Goal: Transaction & Acquisition: Purchase product/service

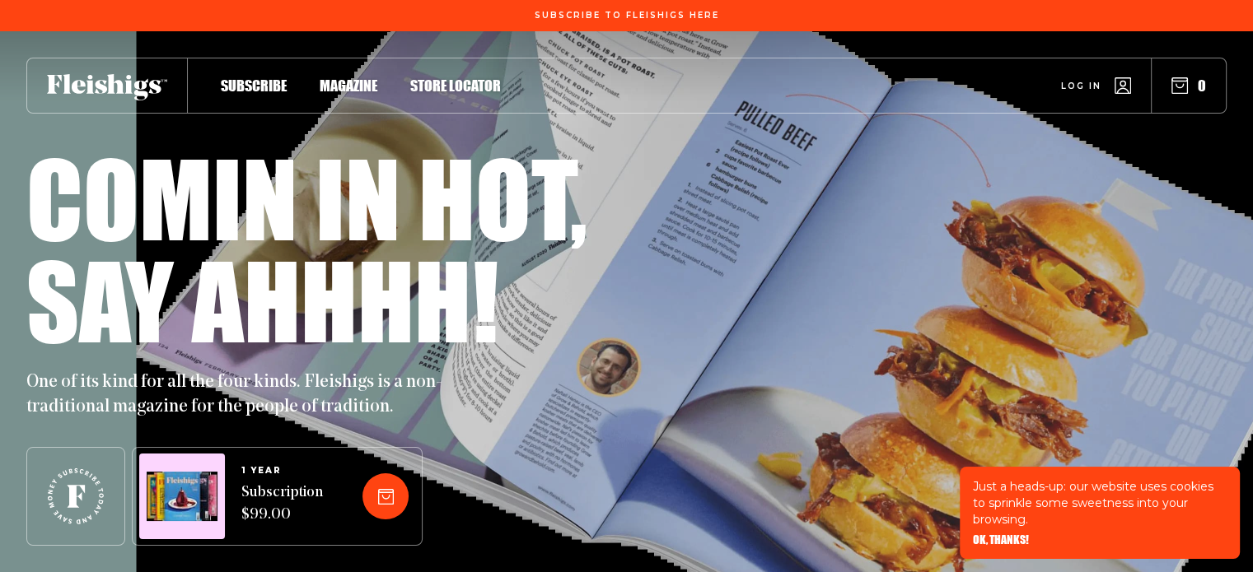
click at [1087, 80] on span "Log in" at bounding box center [1081, 74] width 40 height 12
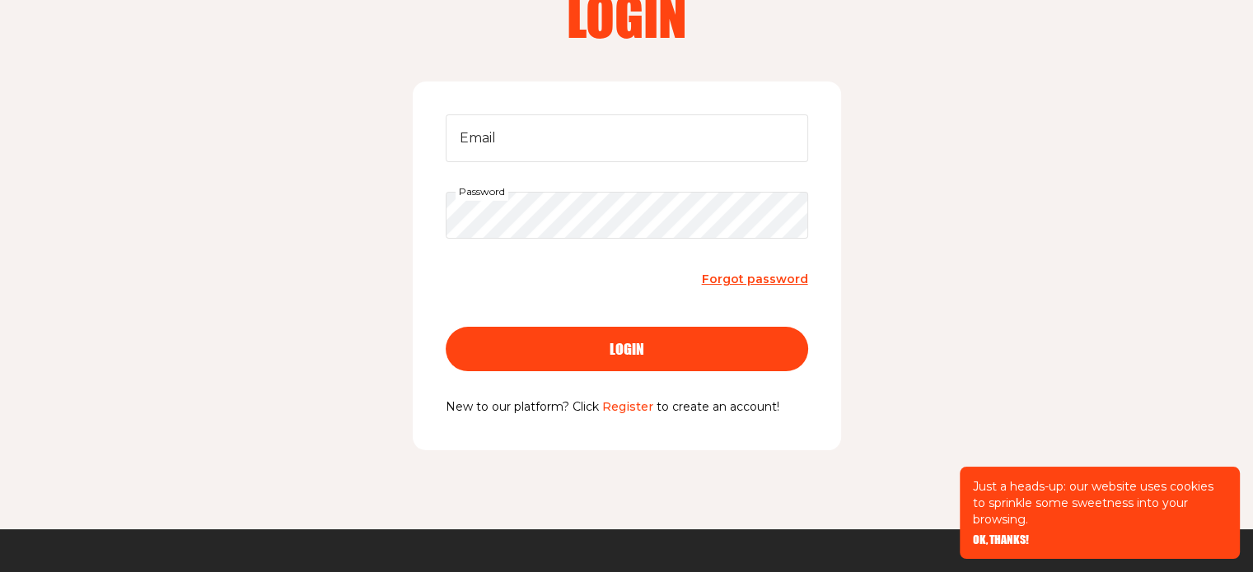
scroll to position [128, 0]
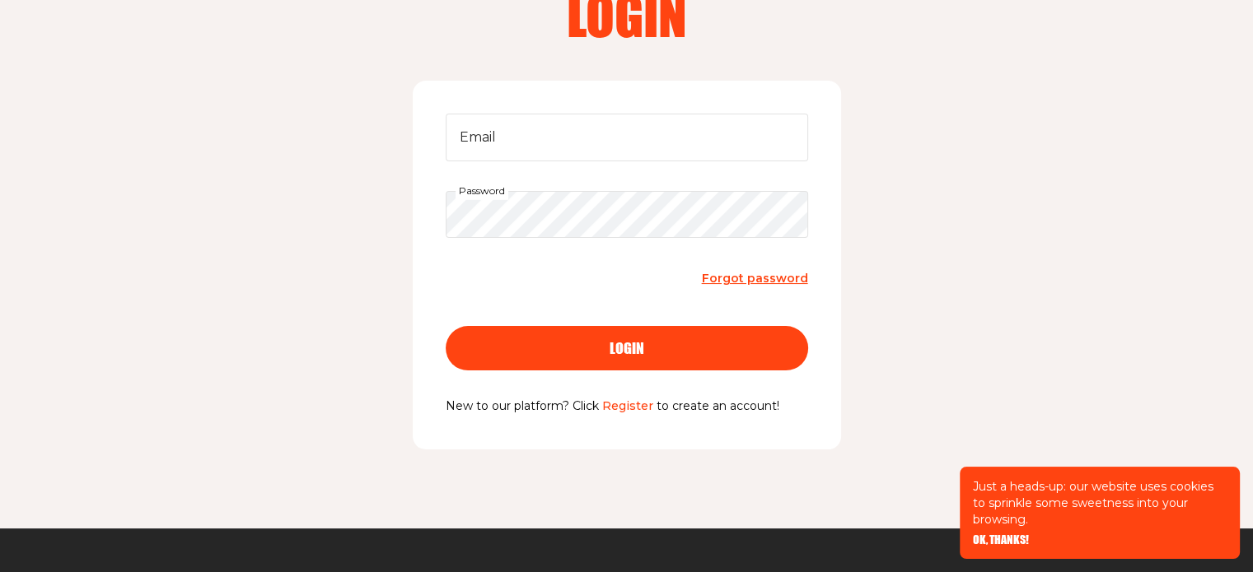
click at [636, 411] on link "Register" at bounding box center [627, 406] width 51 height 15
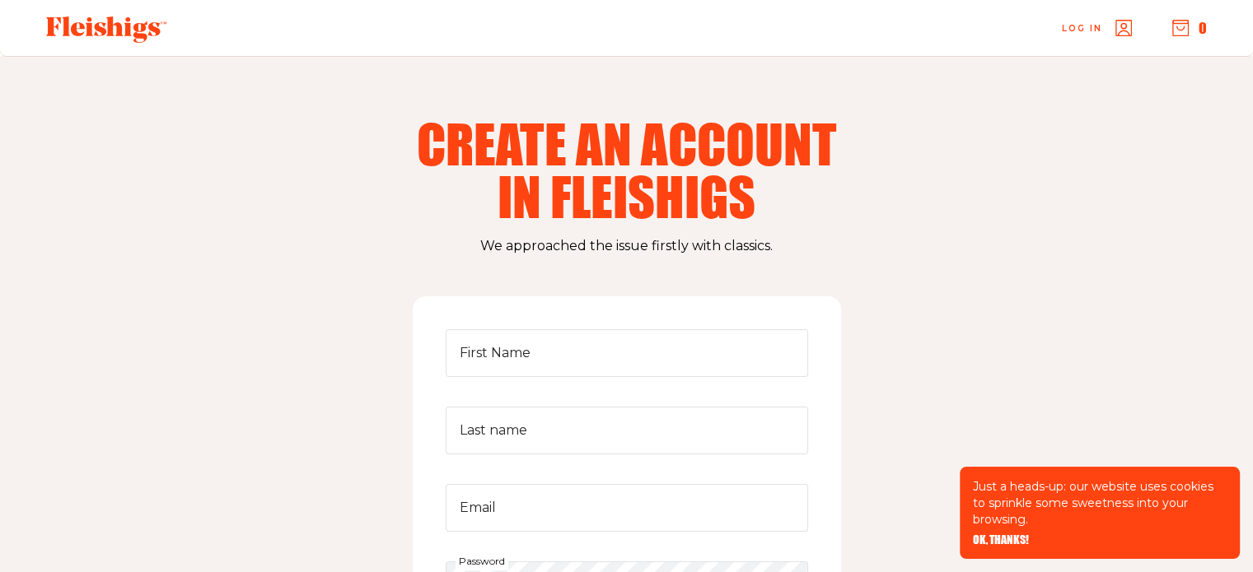
click at [79, 33] on use at bounding box center [106, 29] width 120 height 26
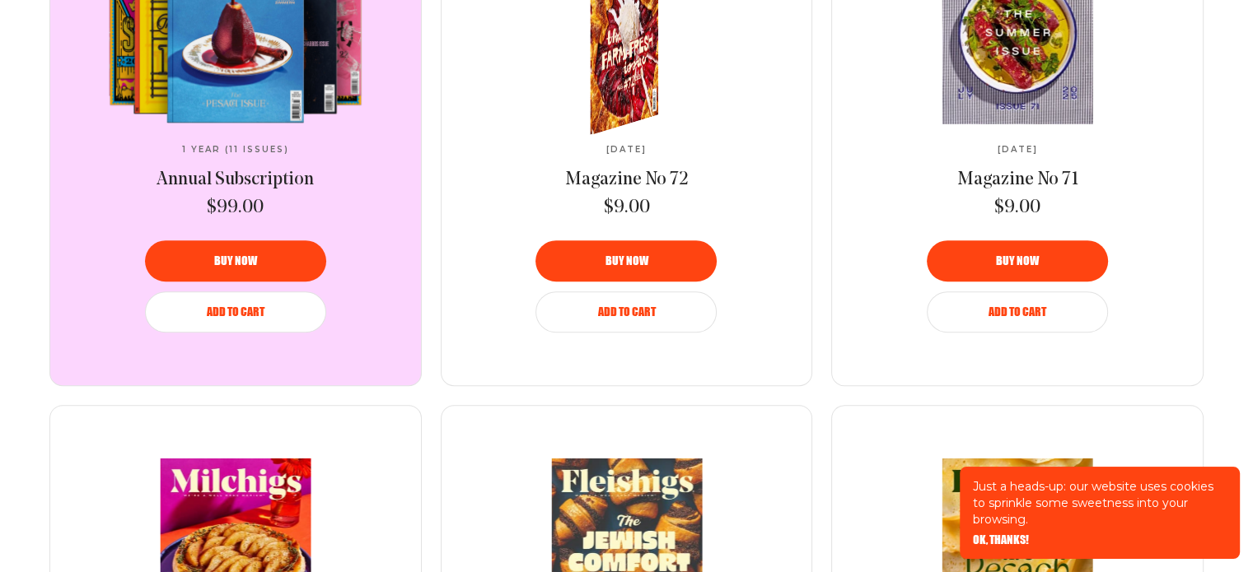
scroll to position [992, 0]
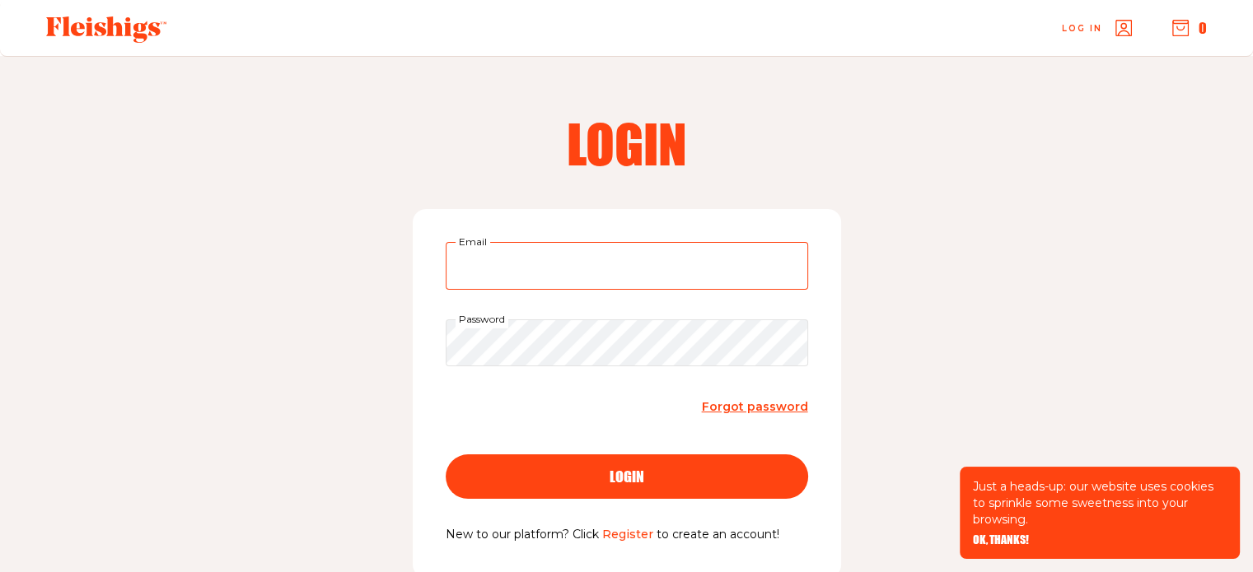
type input "[PERSON_NAME][EMAIL_ADDRESS][DOMAIN_NAME]"
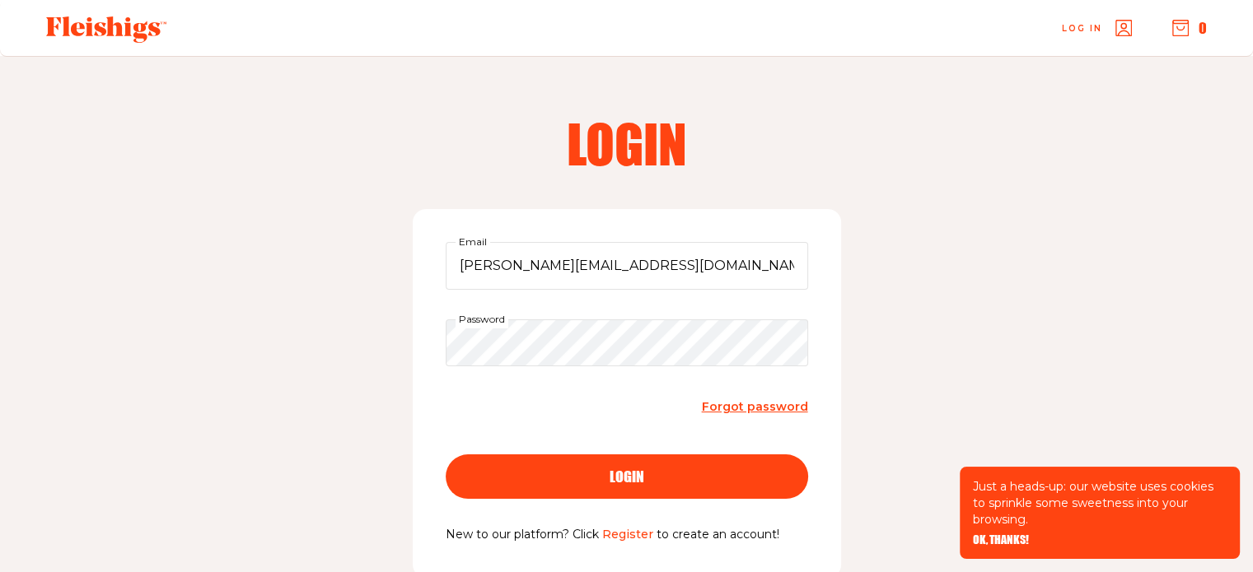
click at [642, 469] on span "login" at bounding box center [626, 462] width 35 height 15
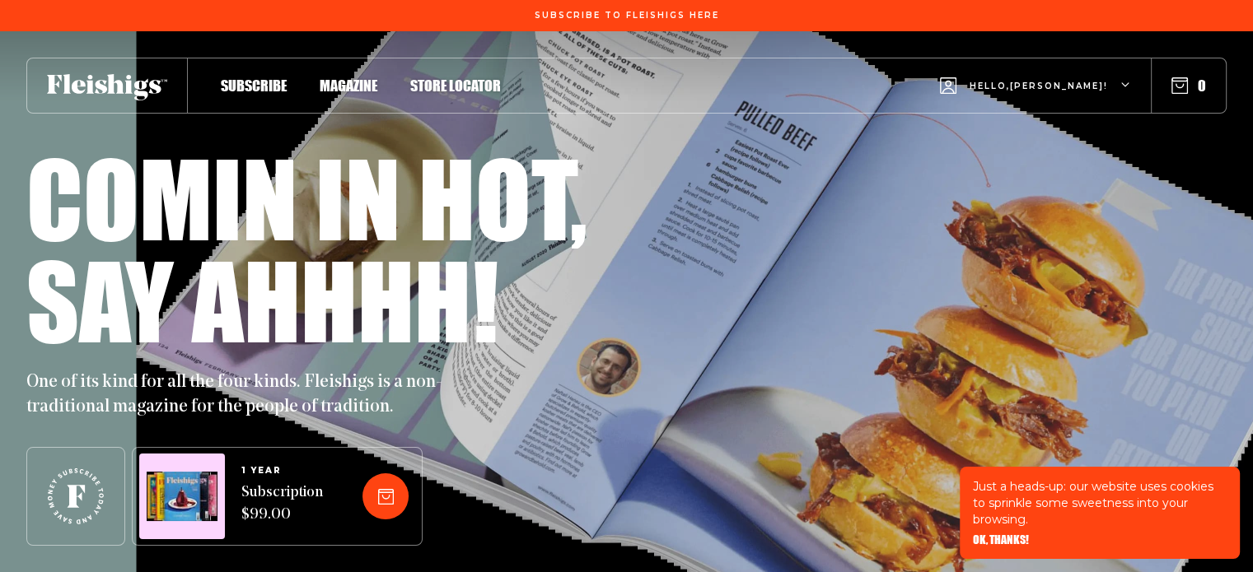
click at [1066, 76] on div "Hello, Michelle !" at bounding box center [1035, 86] width 191 height 65
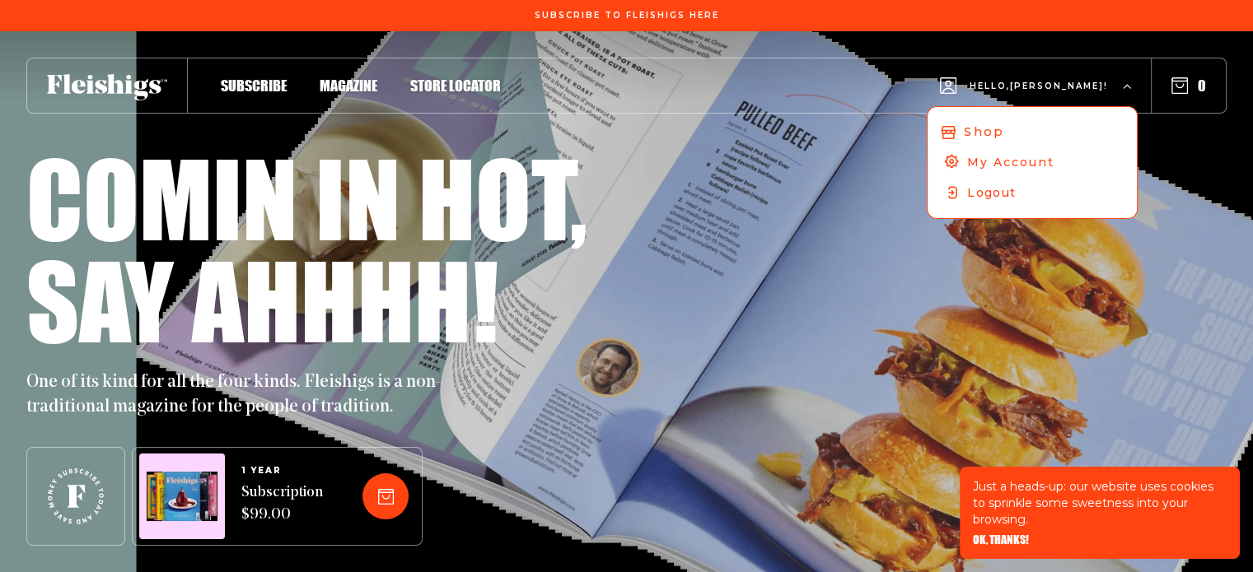
click at [1003, 125] on span "Shop" at bounding box center [984, 132] width 40 height 18
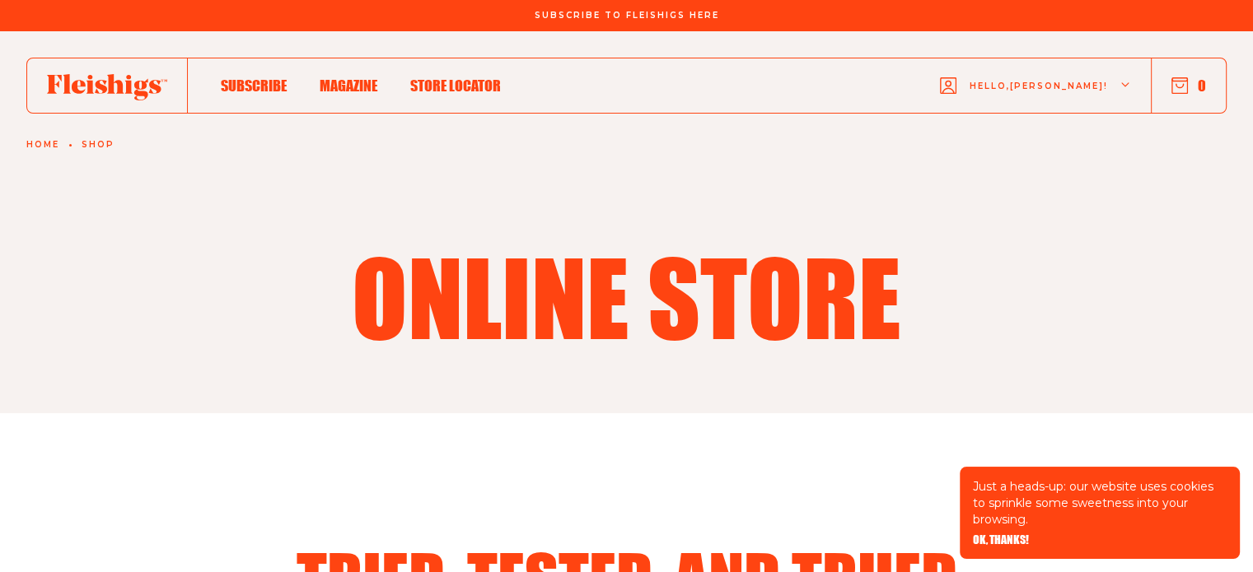
click at [1084, 91] on span "Hello, Michelle !" at bounding box center [1038, 99] width 138 height 39
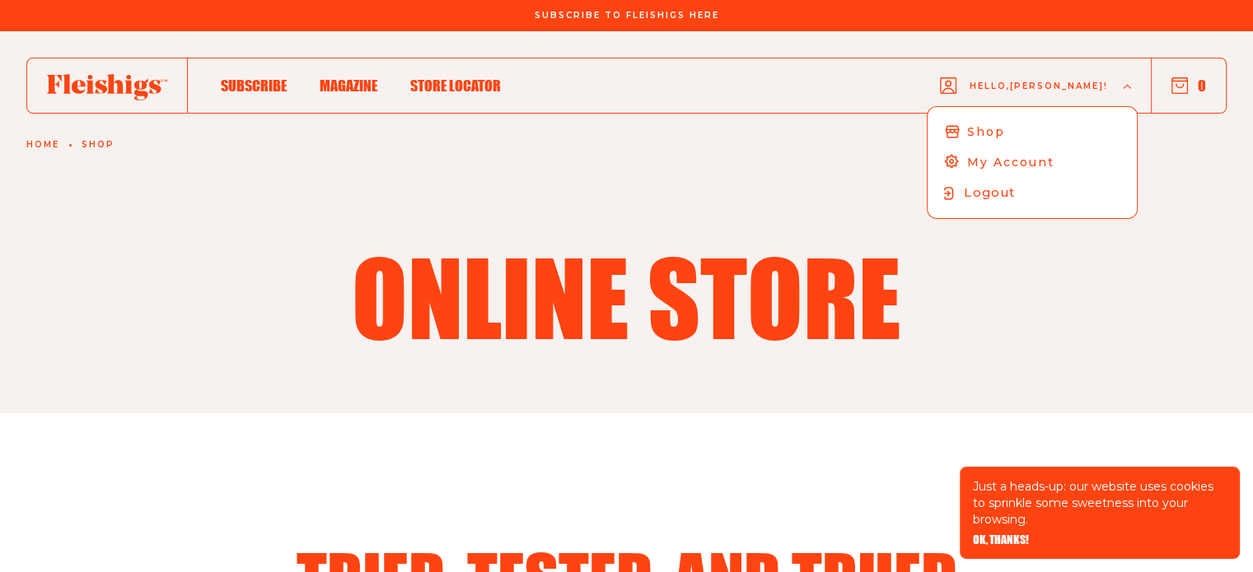
click at [1001, 197] on span "Logout" at bounding box center [989, 193] width 51 height 18
